Goal: Task Accomplishment & Management: Manage account settings

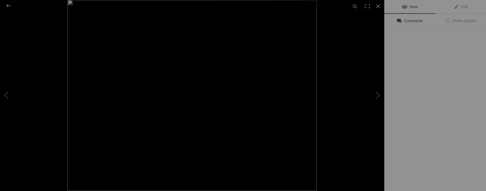
type input "Lilac-breasted Roller"
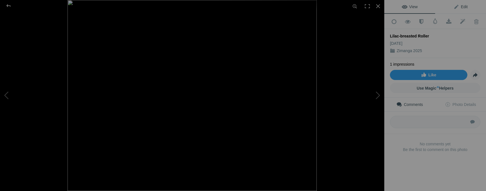
click at [462, 6] on span "Edit" at bounding box center [460, 7] width 14 height 5
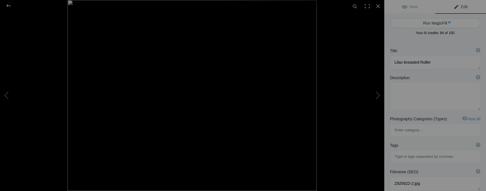
click at [439, 23] on button "Run MagicFill AI" at bounding box center [435, 23] width 90 height 10
type textarea "Stunning Lilac-breasted Roller Perched on a Branch"
type textarea "The lilac-breasted roller, known for its vibrant plumage, showcases a beautiful…"
type textarea "lilac-breasted-roller-perched.jpg"
type textarea "A lilac-breasted roller perched on a branch, showcasing its vibrant colors agai…"
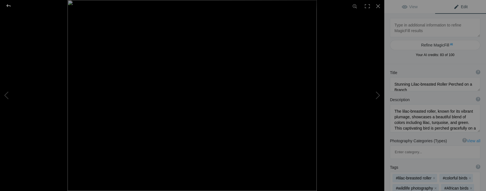
click at [8, 6] on div at bounding box center [8, 5] width 20 height 11
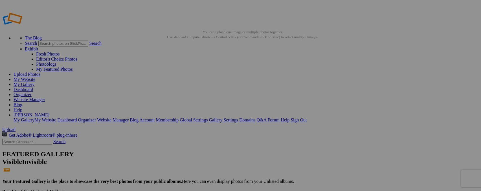
type input "_"
type input "Black Crake"
type input "_"
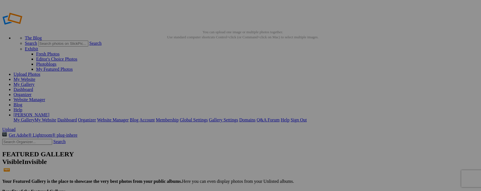
type input "Egyptian Goose with [PERSON_NAME]"
type input "_"
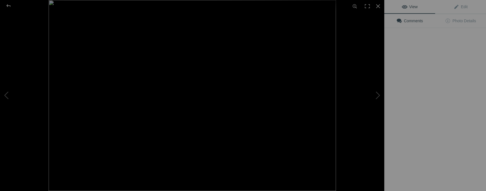
type input "Hamerkop (Scopus umbretta)"
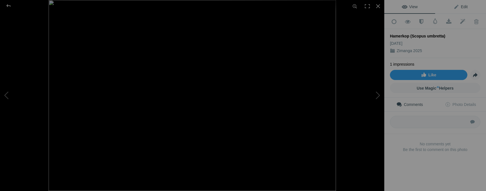
click at [458, 7] on span "Edit" at bounding box center [460, 7] width 14 height 5
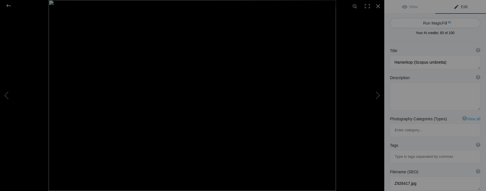
click at [443, 24] on button "Run MagicFill AI" at bounding box center [435, 23] width 90 height 10
type textarea "Hamerkop Bird in Natural Habitat"
type textarea "The Hamerkop (Scopus umbretta) is a striking bird known for its unique hammer-s…"
type textarea "hamerkop-bird-natural-habitat.jpg"
type textarea "A Hamerkop bird standing in its natural habitat, surrounded by tall grasses, sh…"
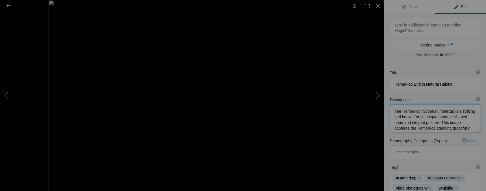
click at [462, 130] on textarea at bounding box center [435, 118] width 90 height 28
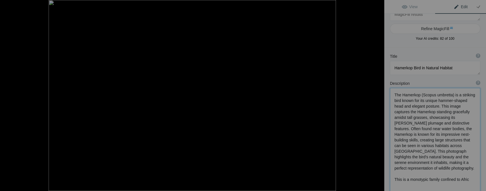
scroll to position [18, 0]
type textarea "The Hamerkop (Scopus umbretta) is a striking bird known for its unique hammer-s…"
click at [7, 5] on div at bounding box center [8, 5] width 20 height 11
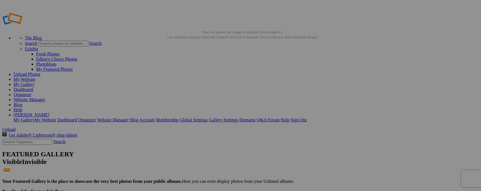
type input "_"
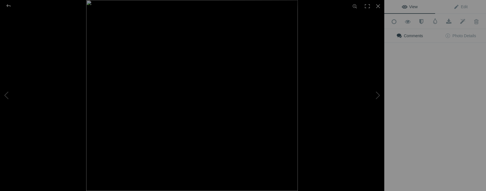
type input "African Hoopoe (Pupa africana)"
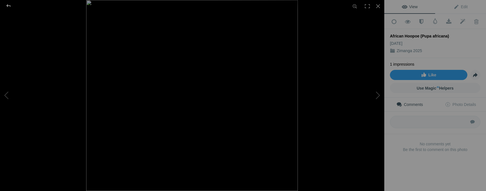
click at [8, 5] on div at bounding box center [8, 5] width 20 height 11
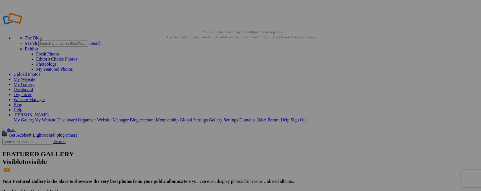
click at [33, 87] on link "Dashboard" at bounding box center [23, 89] width 19 height 5
